Goal: Find specific page/section: Find specific page/section

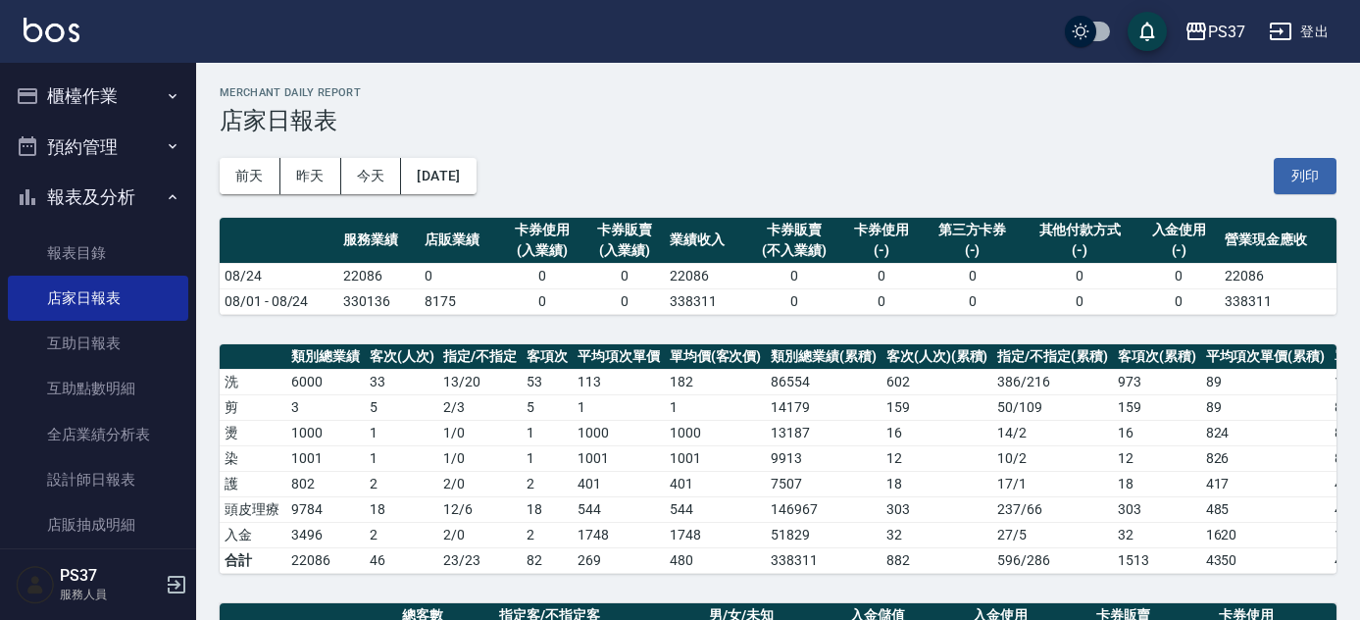
scroll to position [529, 0]
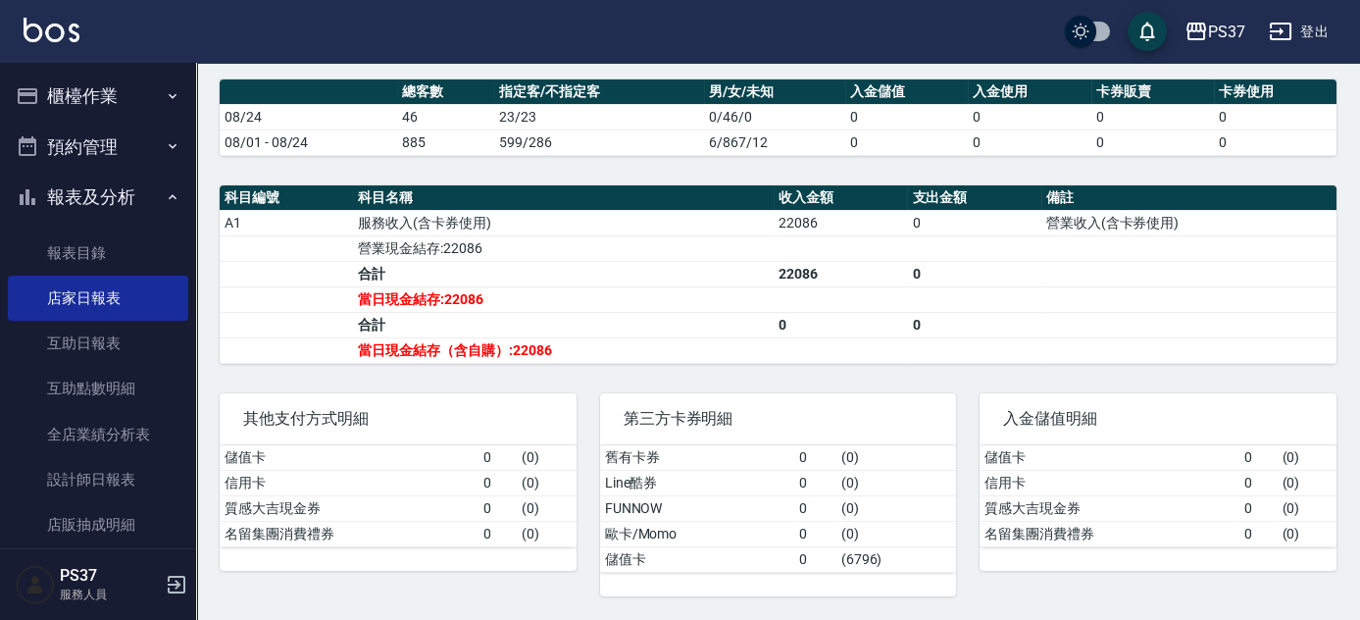
click at [1056, 318] on td "a dense table" at bounding box center [1188, 324] width 295 height 25
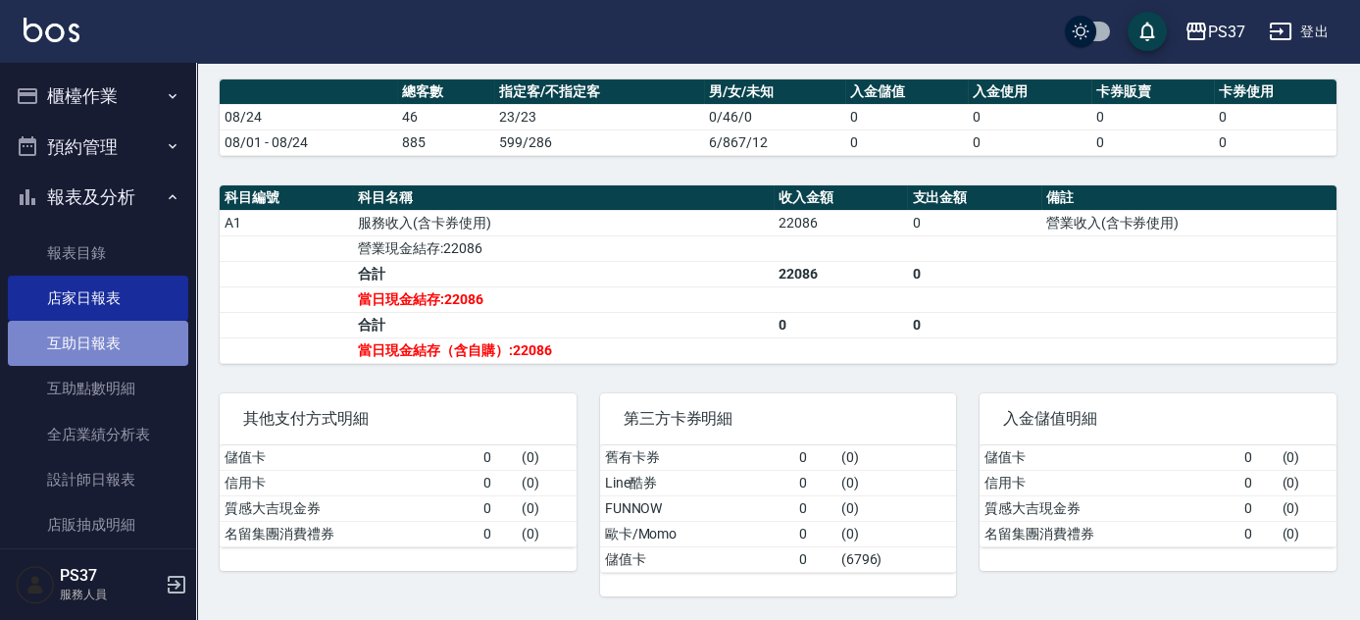
click at [110, 352] on link "互助日報表" at bounding box center [98, 343] width 180 height 45
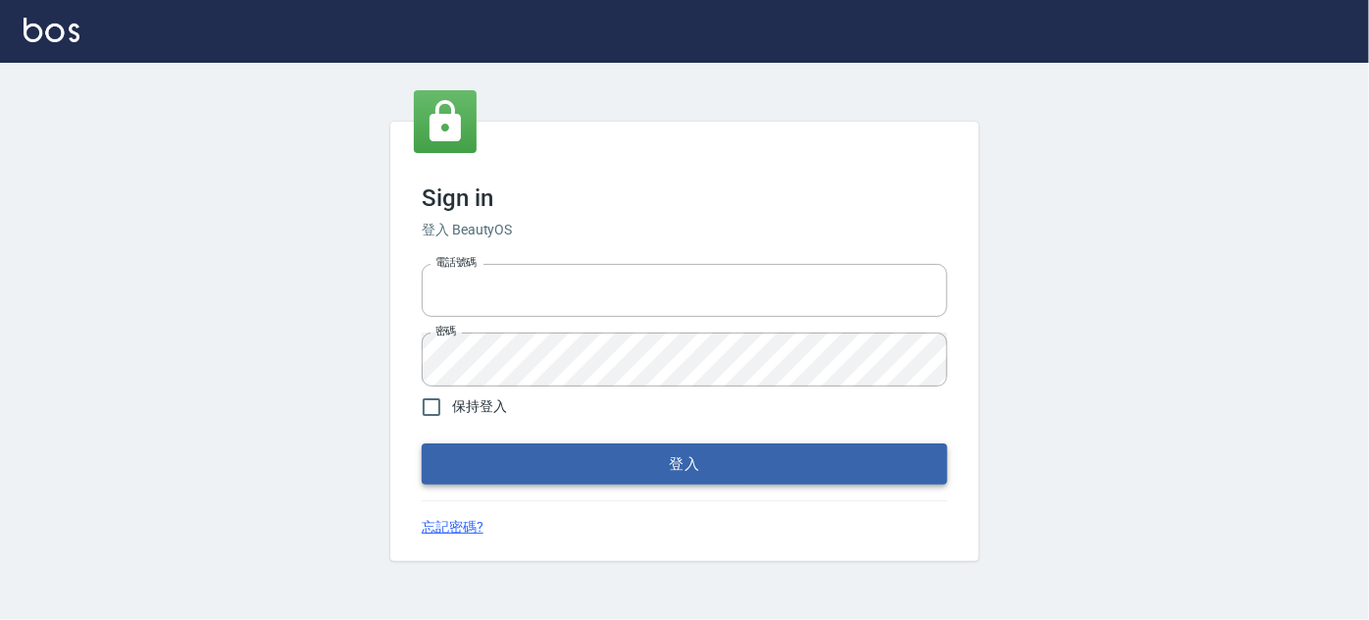
type input "037692666"
click at [695, 457] on button "登入" at bounding box center [685, 463] width 526 height 41
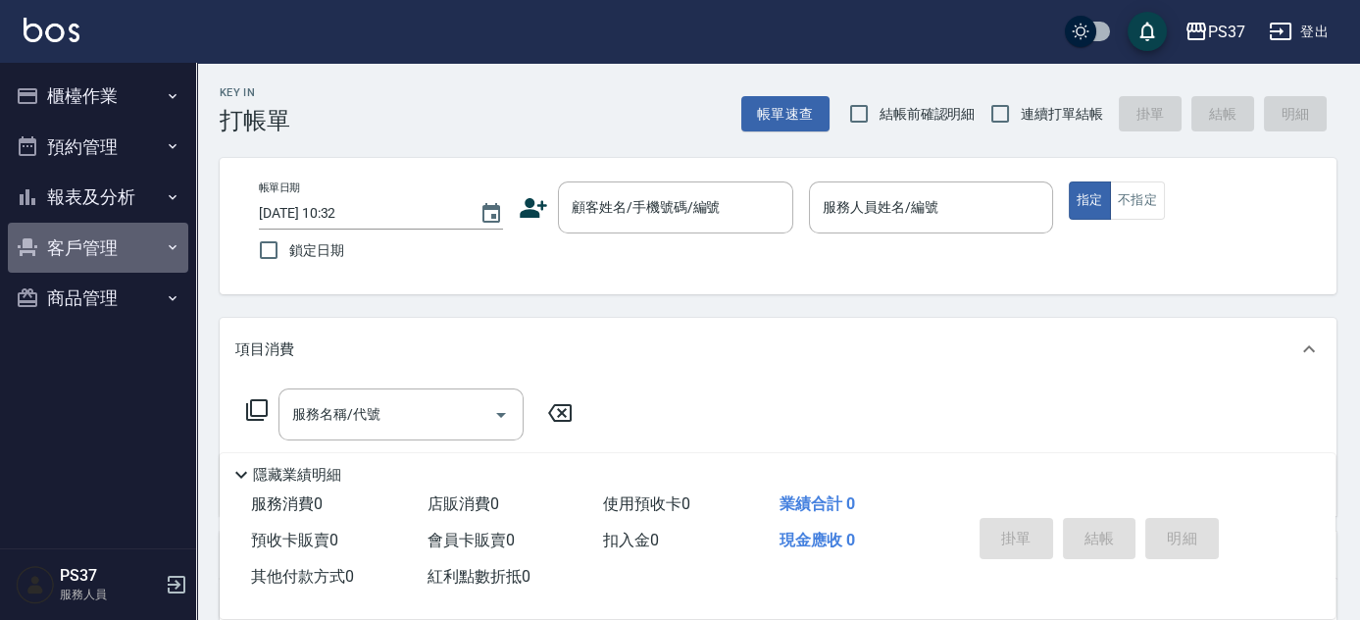
click at [120, 243] on button "客戶管理" at bounding box center [98, 248] width 180 height 51
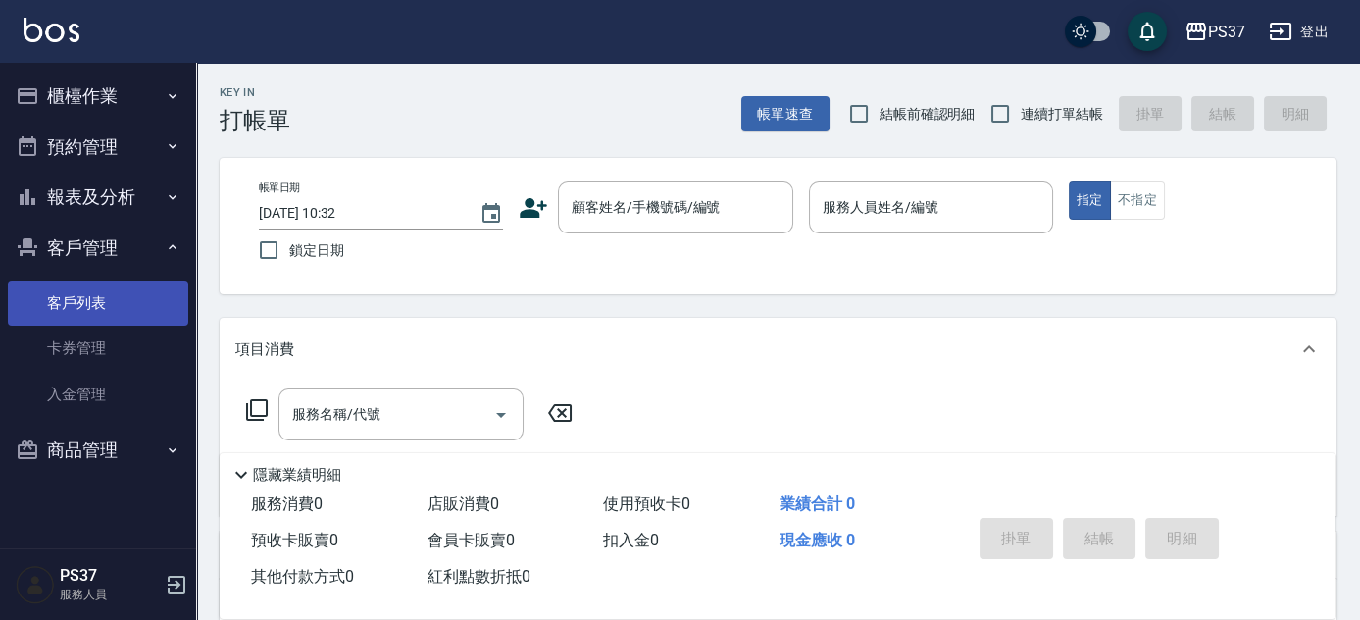
click at [126, 303] on link "客戶列表" at bounding box center [98, 302] width 180 height 45
